Goal: Find specific page/section: Find specific page/section

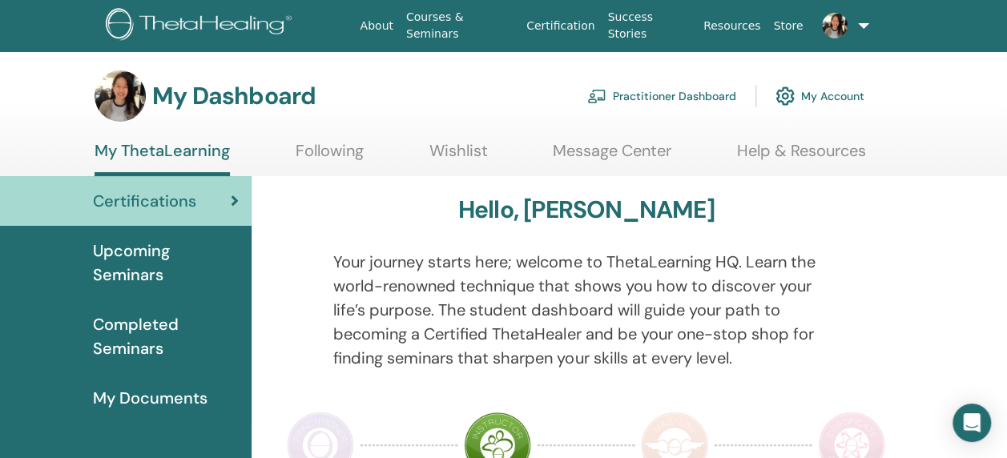
click at [322, 150] on link "Following" at bounding box center [330, 156] width 68 height 31
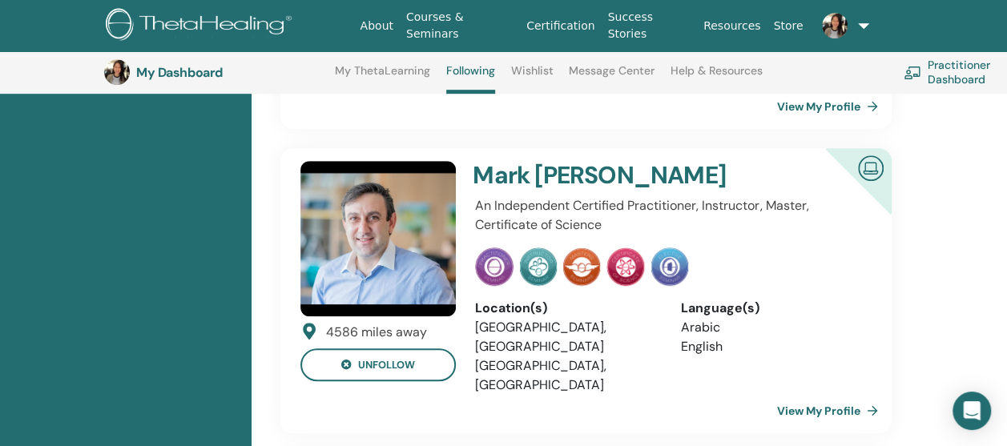
scroll to position [523, 0]
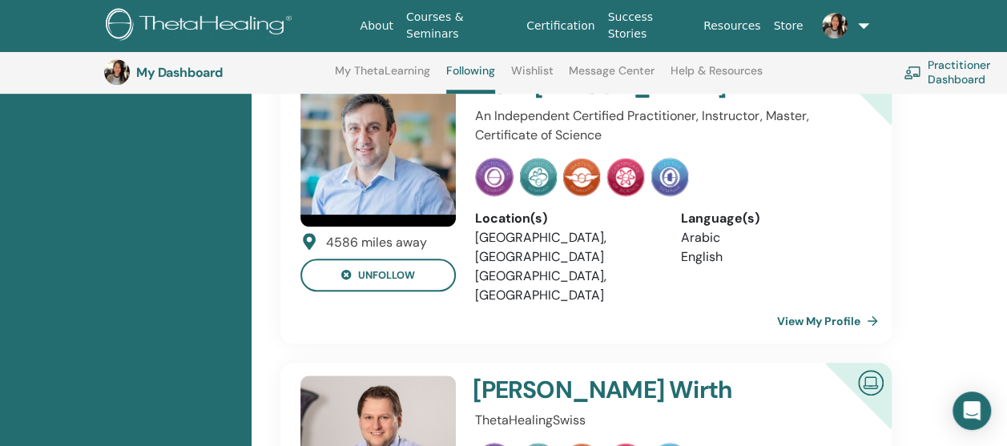
click at [847, 305] on link "View My Profile" at bounding box center [830, 321] width 107 height 32
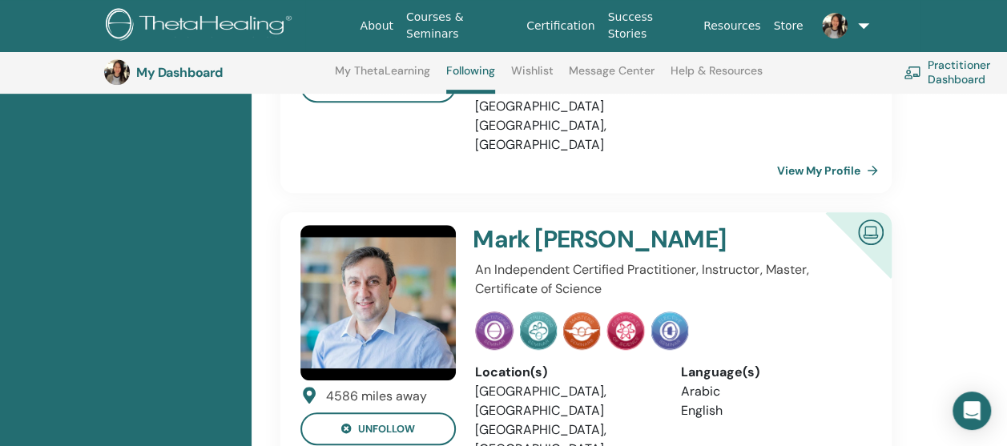
scroll to position [362, 0]
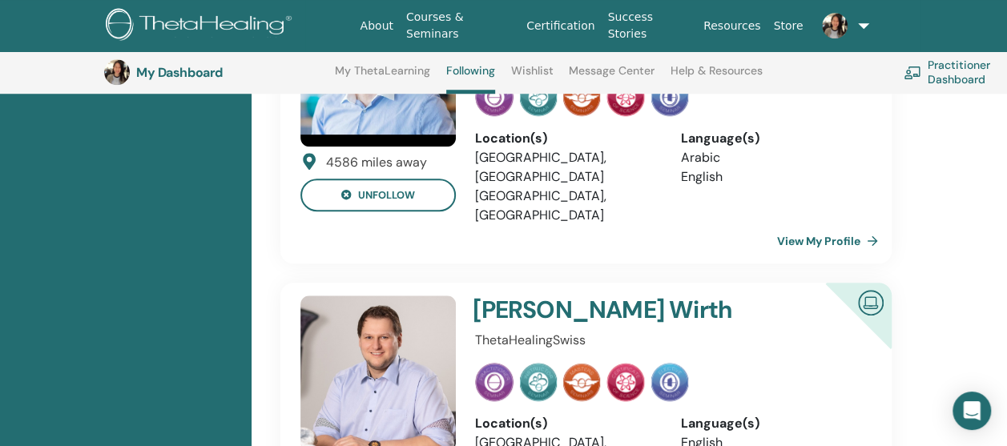
scroll to position [683, 0]
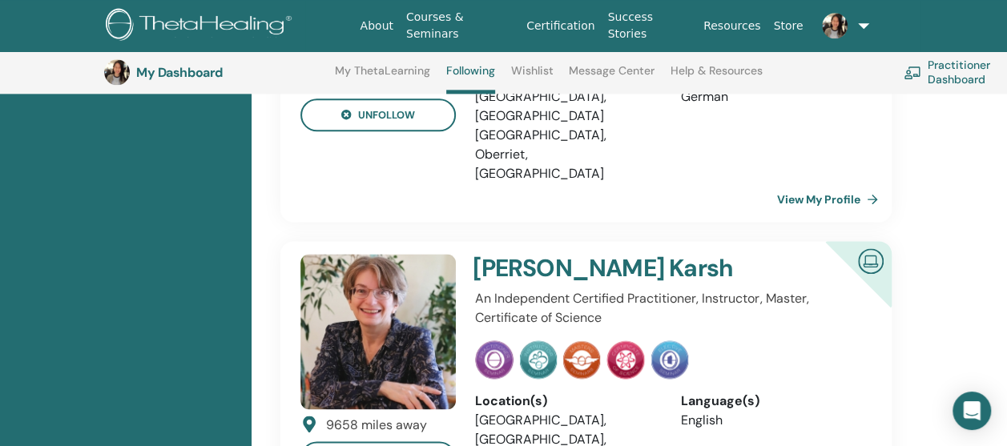
scroll to position [987, 0]
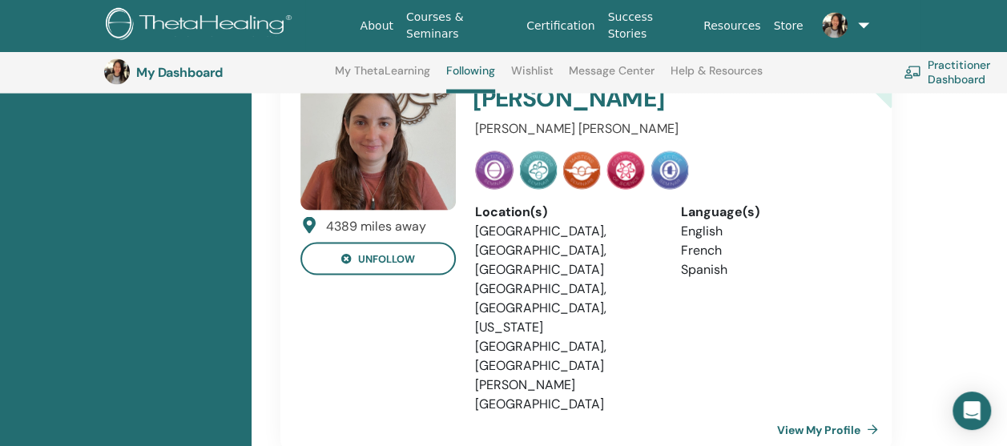
scroll to position [1559, 0]
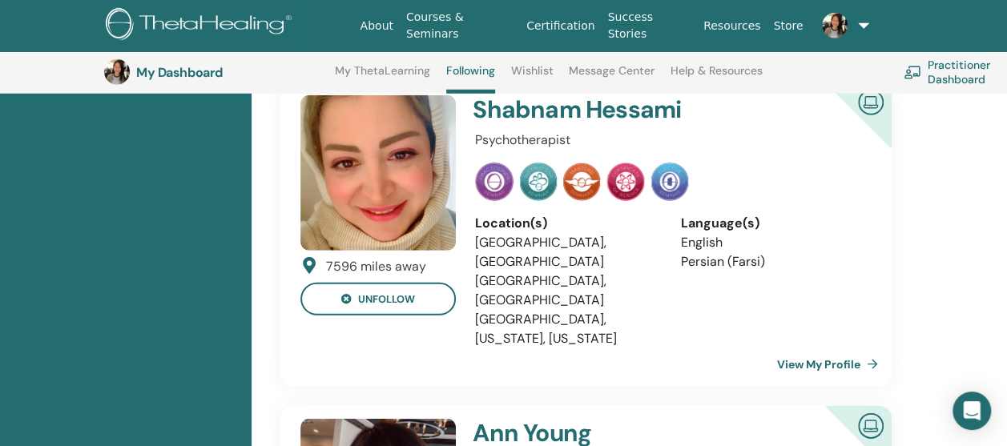
scroll to position [2140, 0]
